Goal: Information Seeking & Learning: Learn about a topic

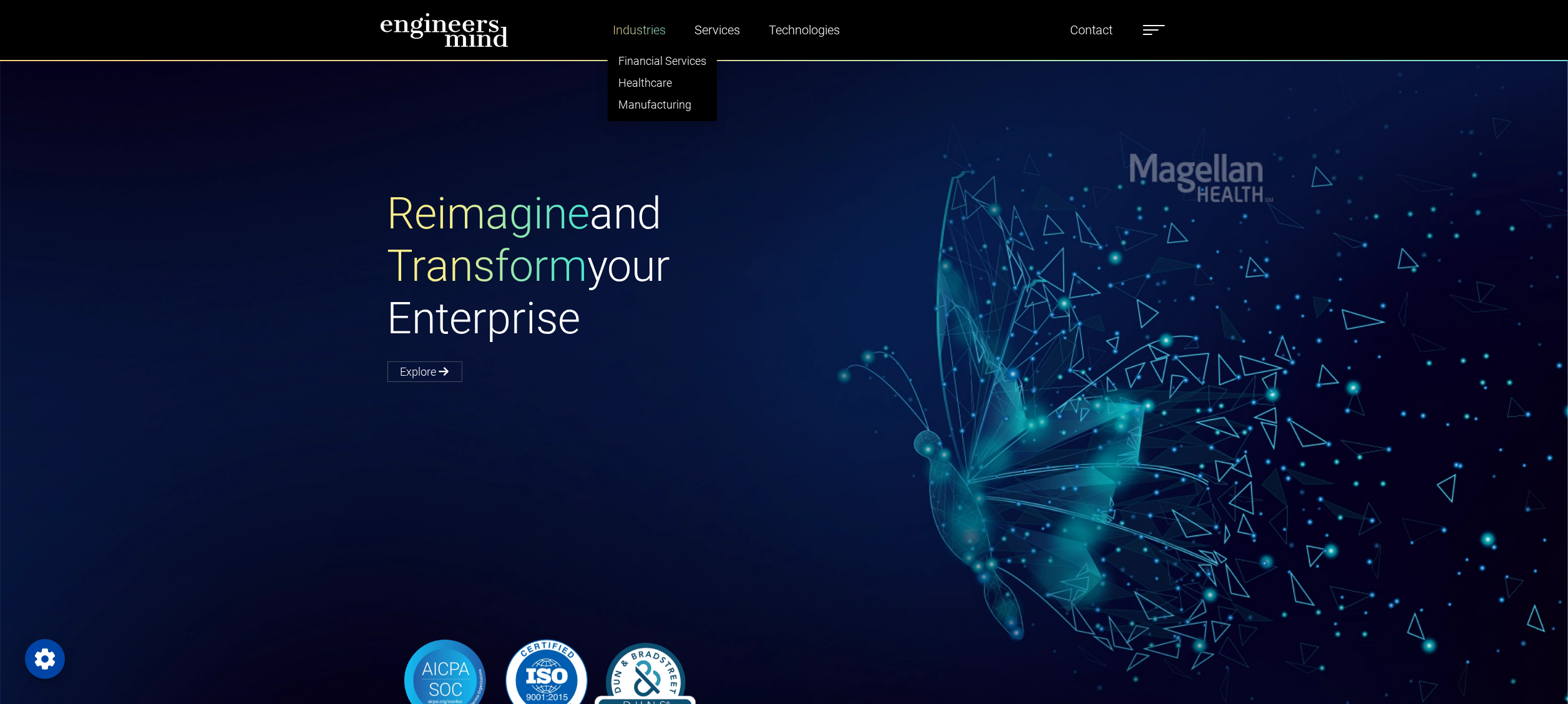
click at [640, 36] on link "Industries" at bounding box center [639, 30] width 63 height 29
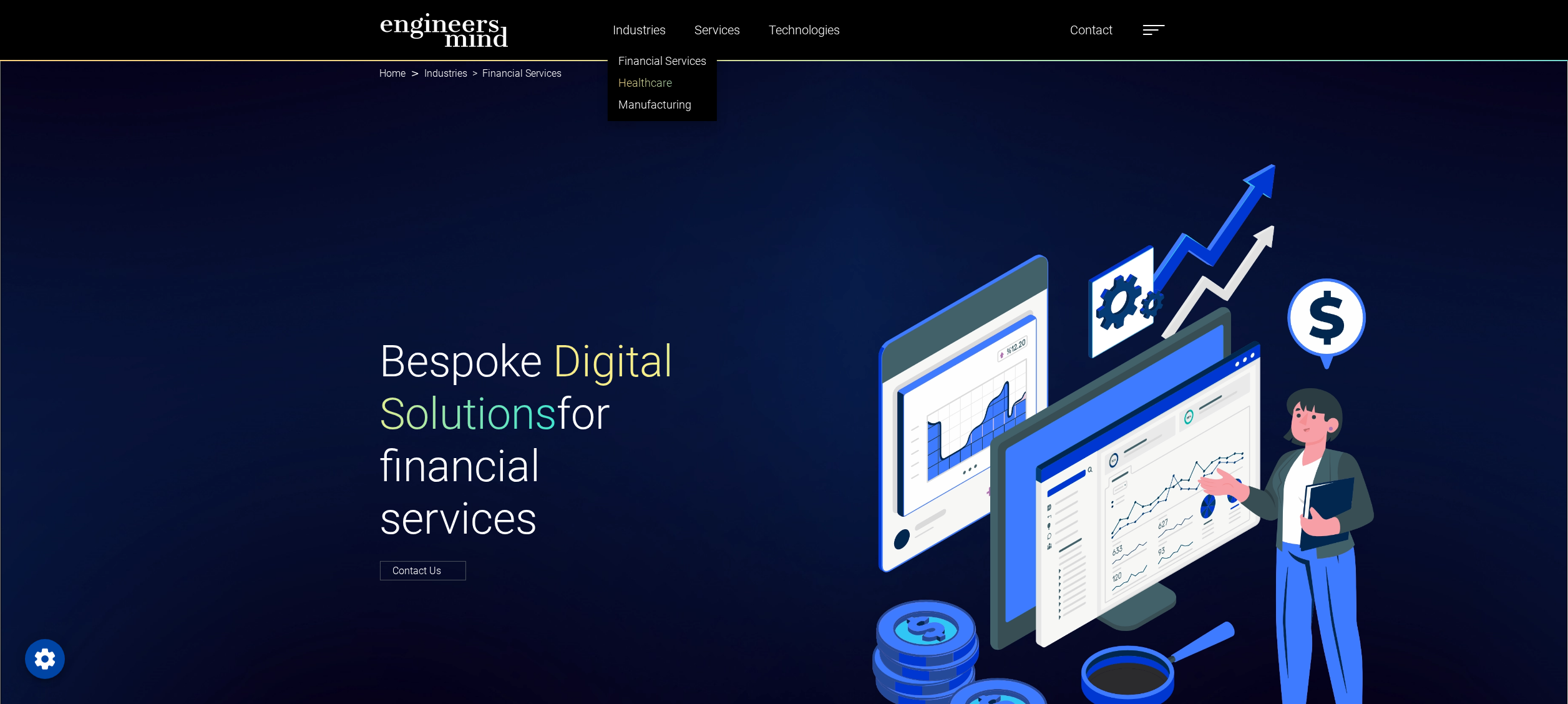
click at [651, 77] on link "Healthcare" at bounding box center [662, 83] width 108 height 22
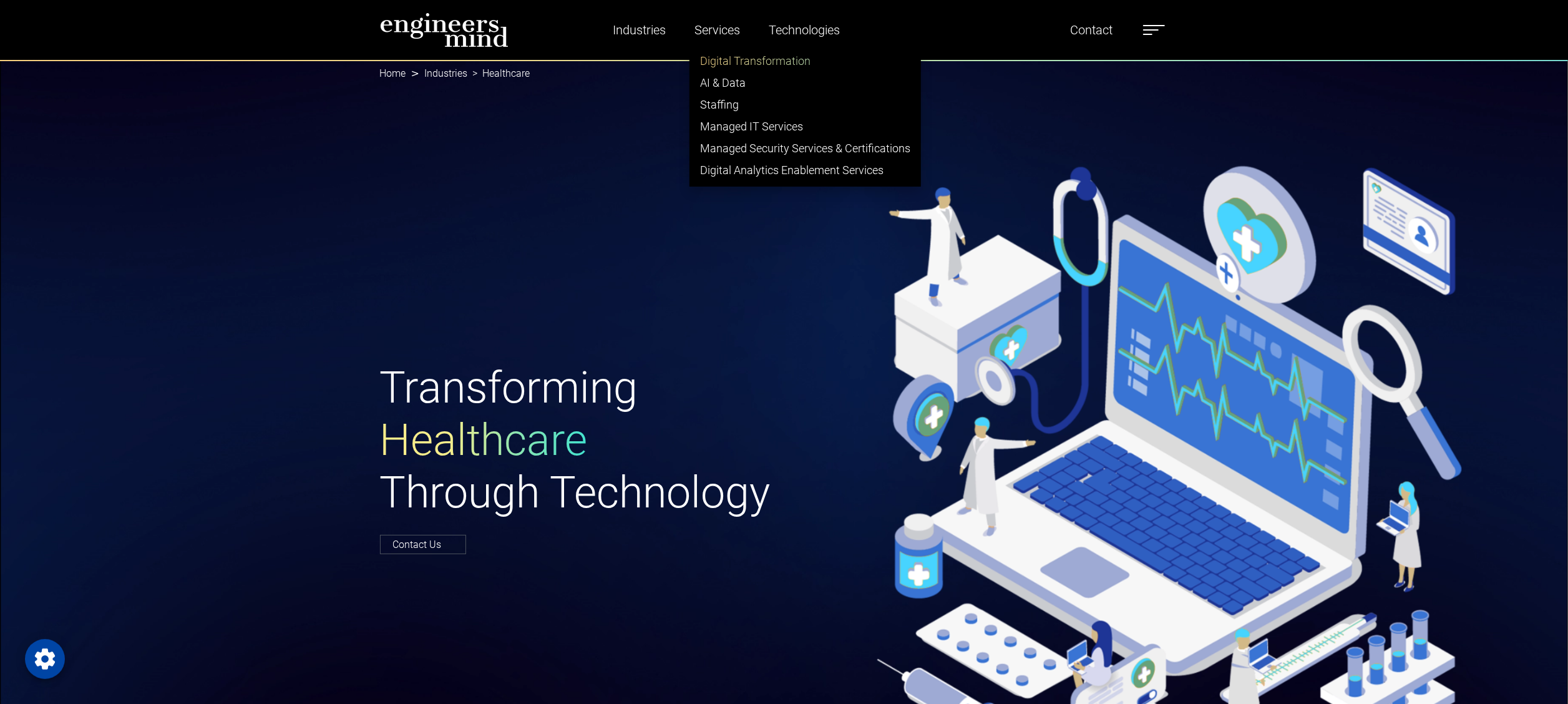
click at [722, 56] on link "Digital Transformation" at bounding box center [805, 61] width 230 height 22
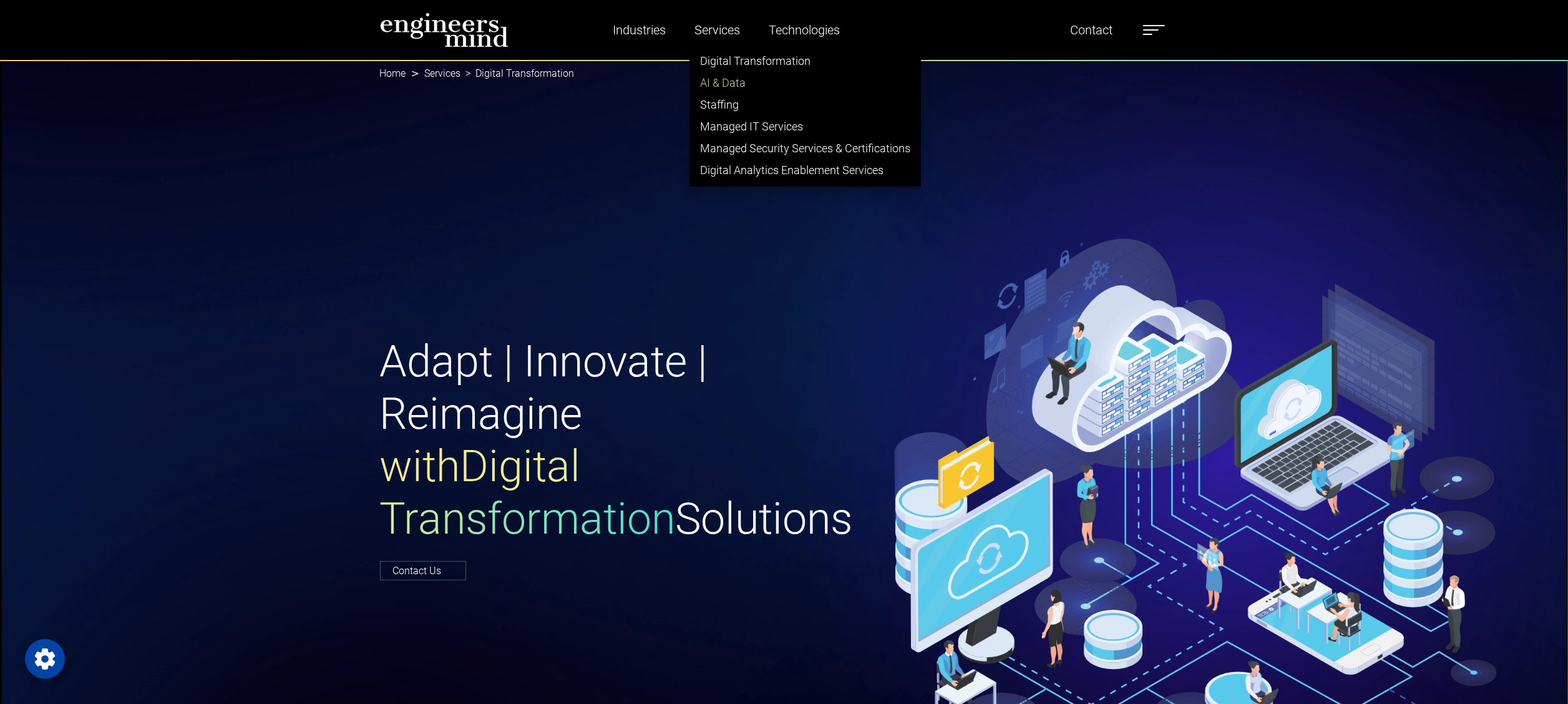
click at [734, 82] on link "AI & Data" at bounding box center [805, 83] width 230 height 22
